Goal: Transaction & Acquisition: Subscribe to service/newsletter

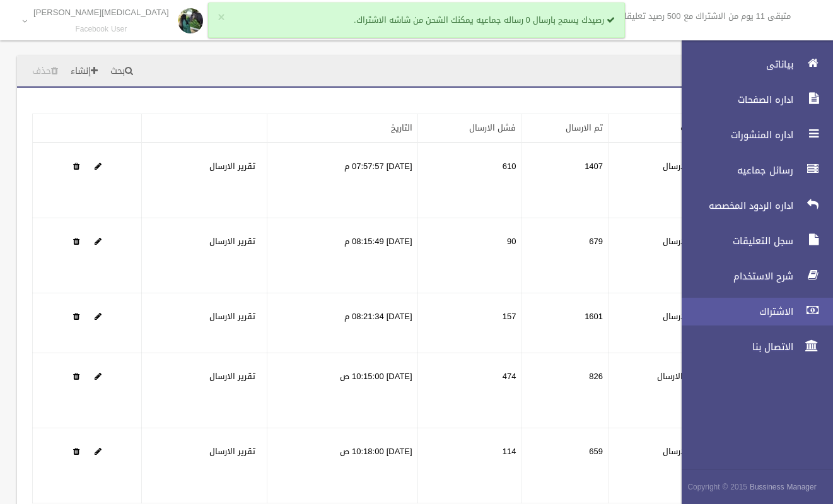
click at [773, 308] on span "الاشتراك" at bounding box center [734, 311] width 126 height 13
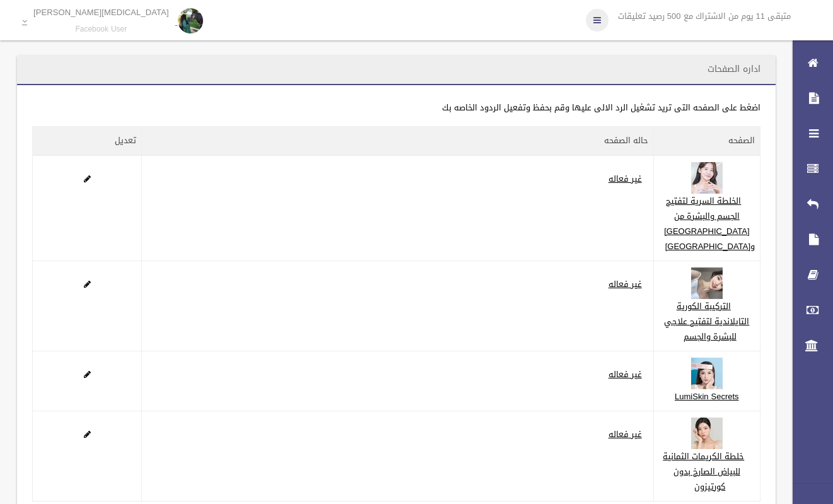
click at [593, 22] on icon at bounding box center [597, 19] width 8 height 21
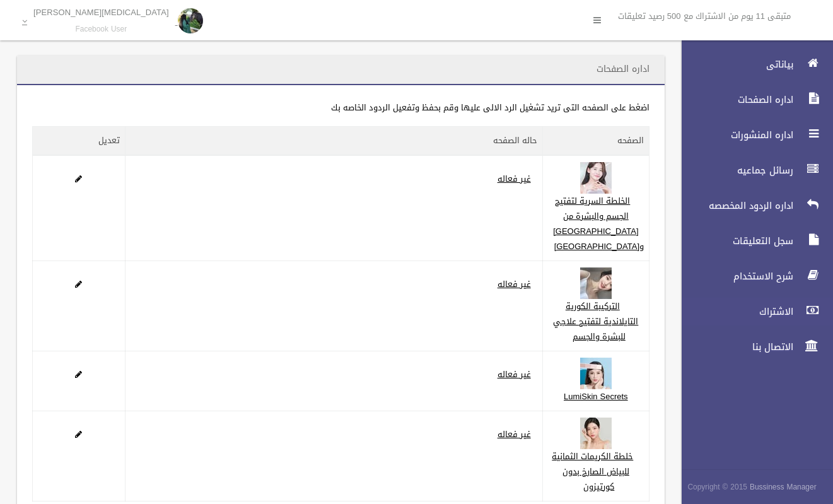
click at [777, 312] on span "الاشتراك" at bounding box center [734, 311] width 126 height 13
